Goal: Information Seeking & Learning: Learn about a topic

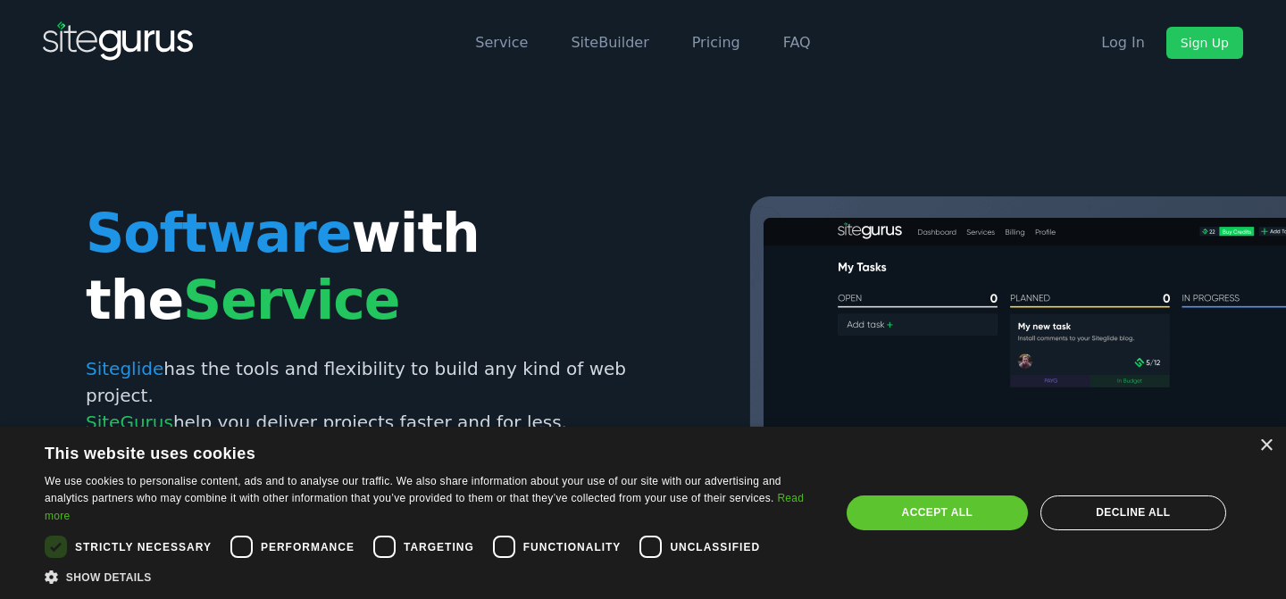
click at [906, 496] on div "Accept all" at bounding box center [937, 513] width 181 height 34
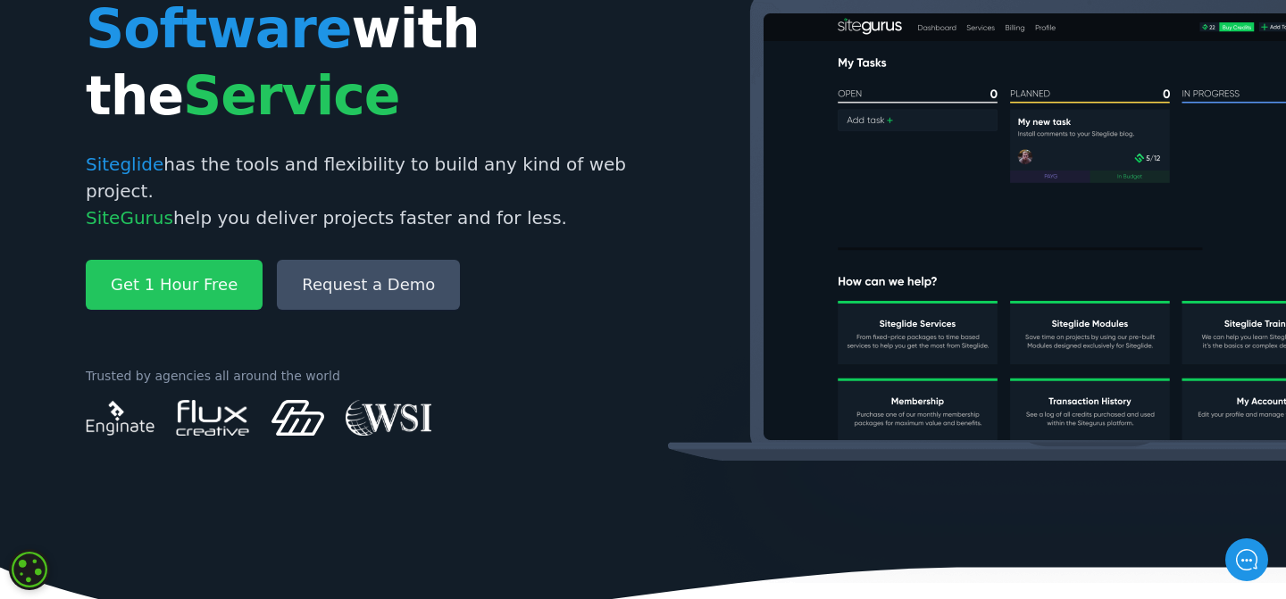
scroll to position [236, 0]
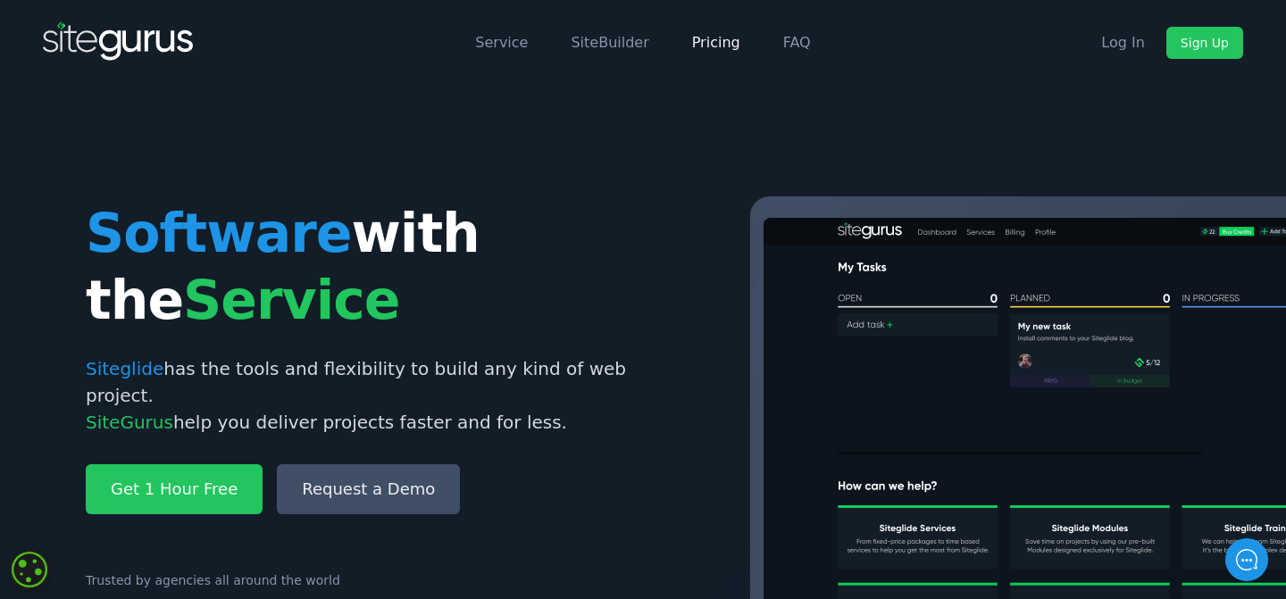
click at [699, 44] on link "Pricing" at bounding box center [716, 42] width 48 height 17
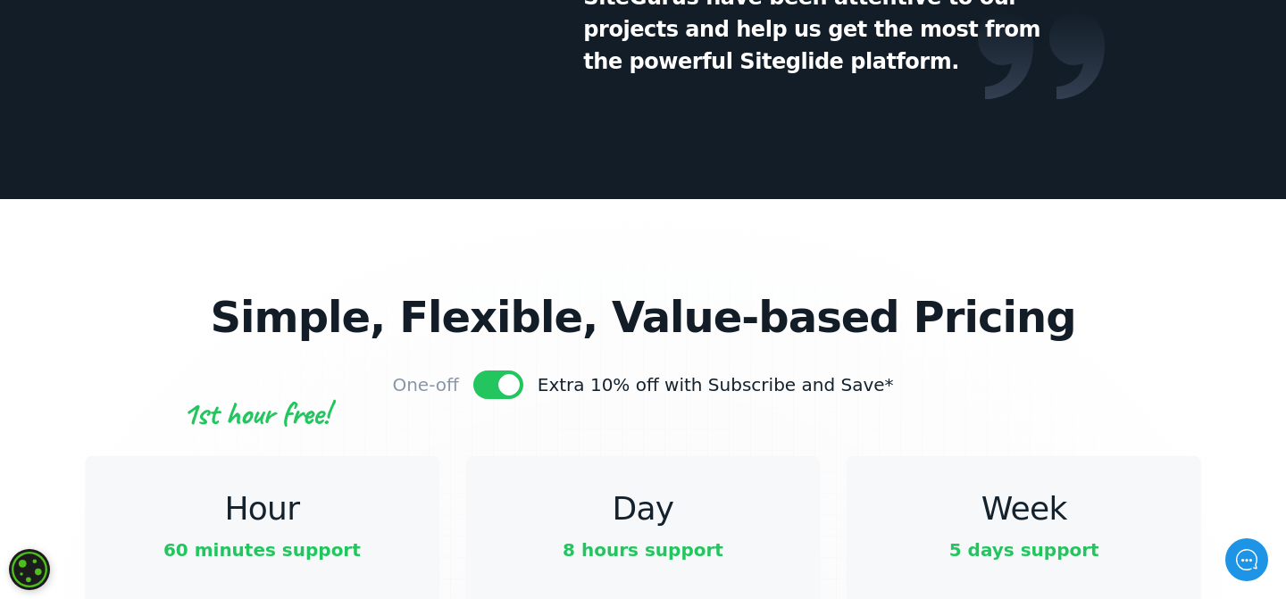
scroll to position [5600, 0]
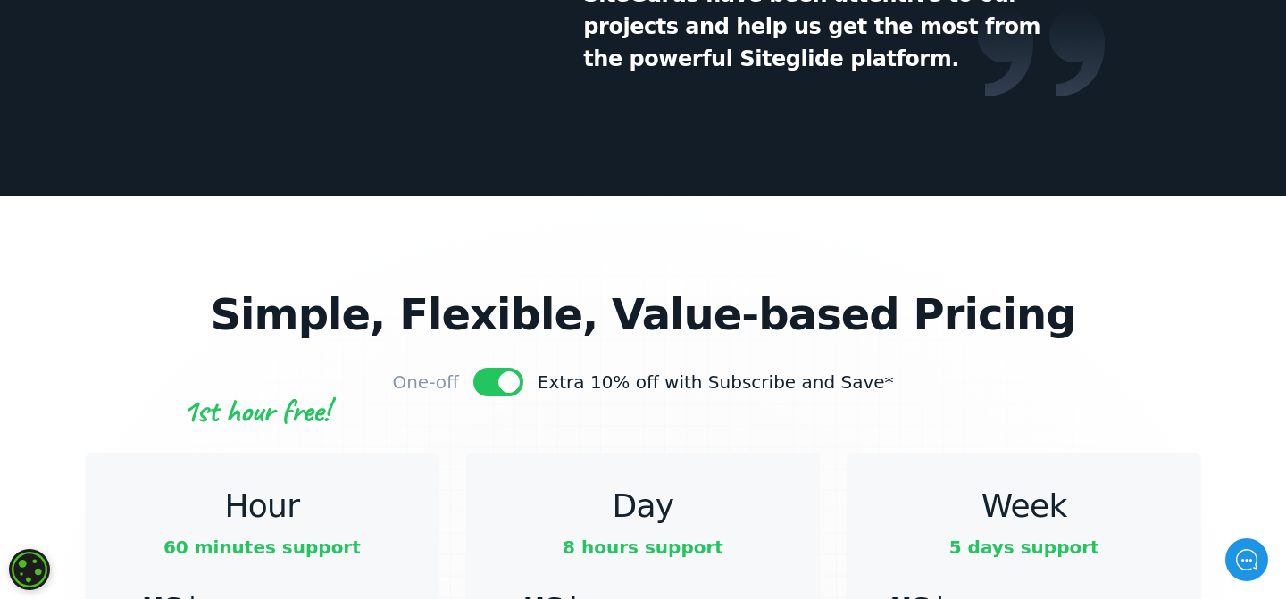
click at [521, 368] on div at bounding box center [498, 382] width 50 height 29
